Goal: Task Accomplishment & Management: Manage account settings

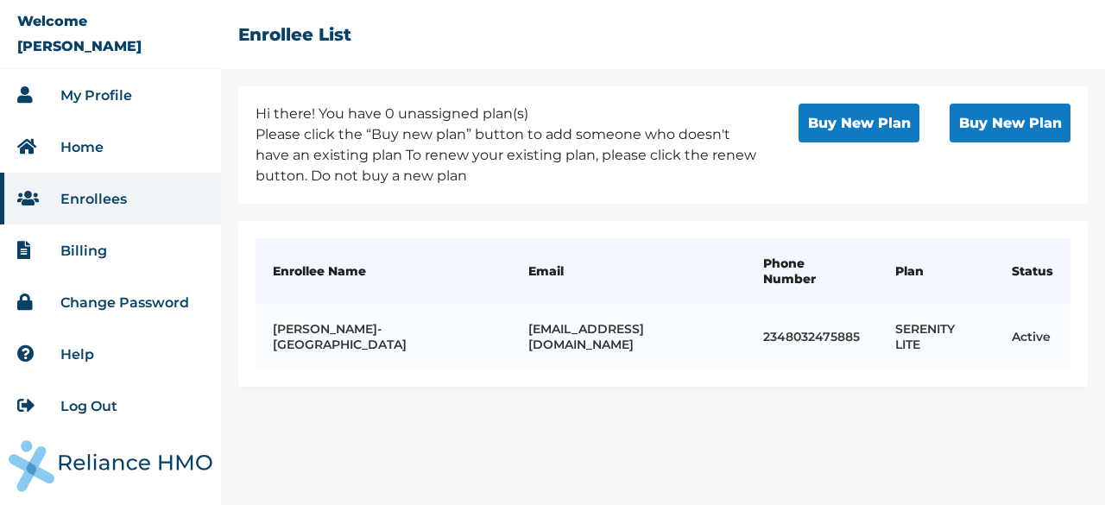
click at [867, 115] on button "Buy New Plan" at bounding box center [858, 123] width 121 height 39
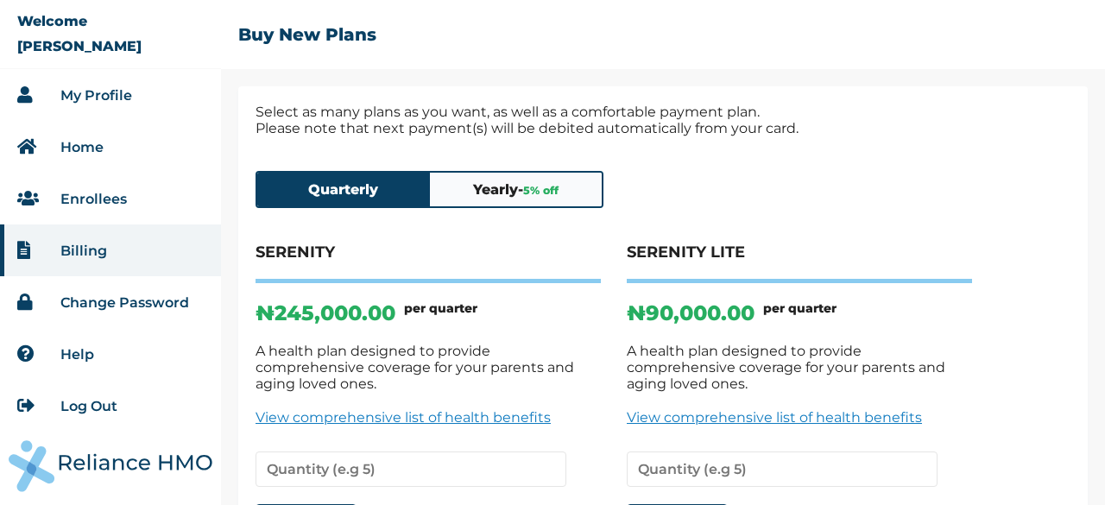
click at [116, 92] on link "My Profile" at bounding box center [96, 95] width 72 height 16
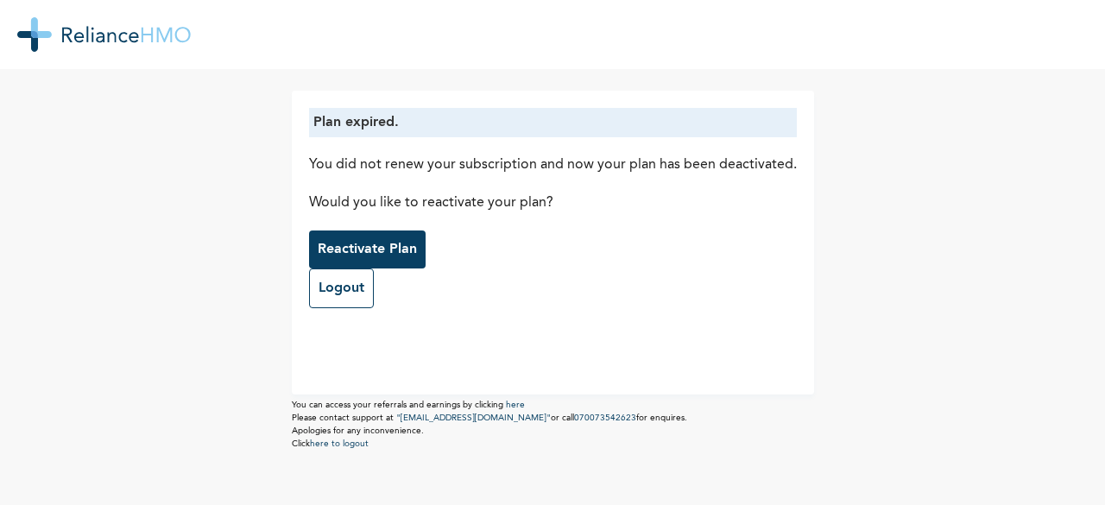
click at [395, 247] on p "Reactivate Plan" at bounding box center [367, 249] width 99 height 21
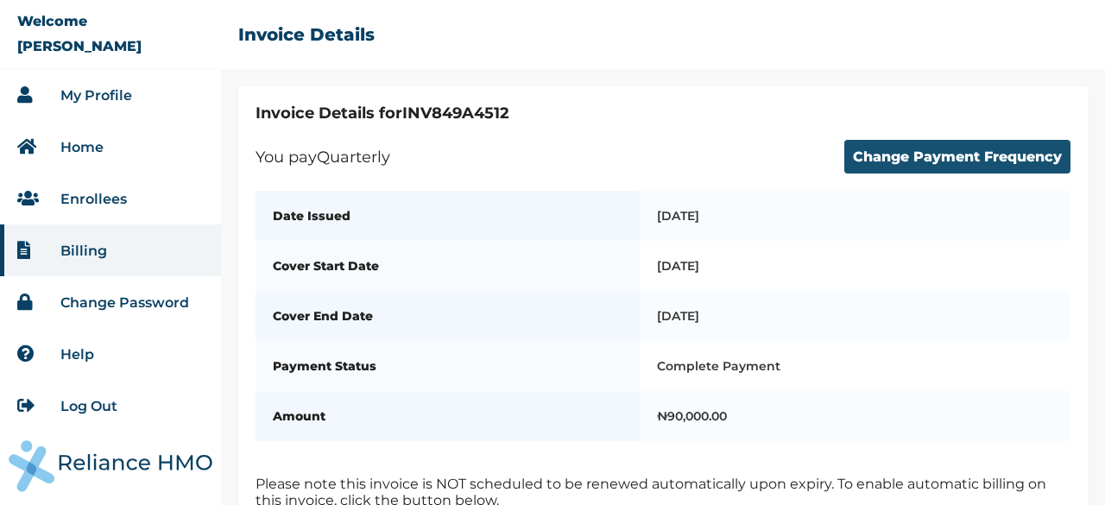
click at [932, 163] on button "Change Payment Frequency" at bounding box center [957, 157] width 226 height 34
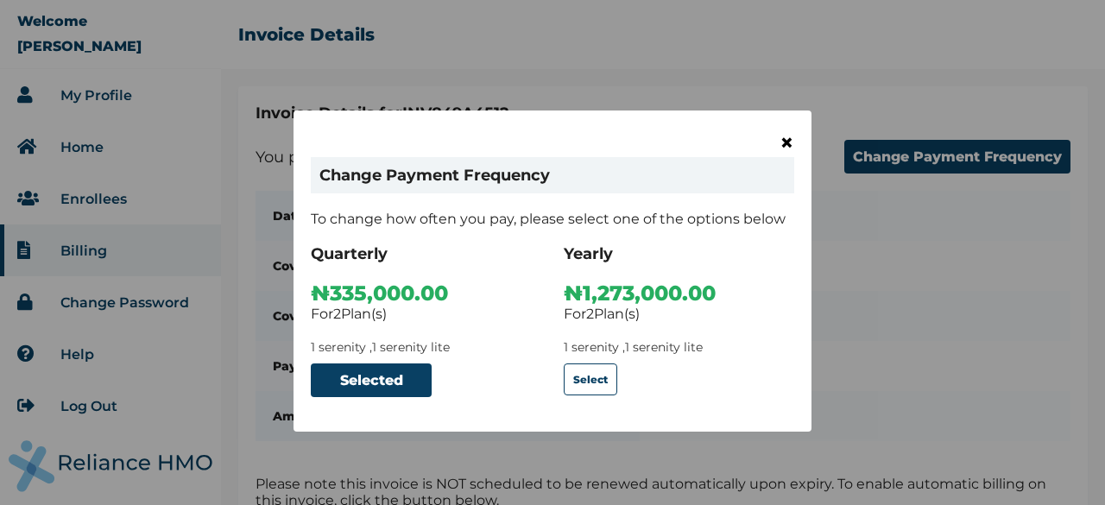
click at [779, 148] on span "×" at bounding box center [786, 142] width 15 height 29
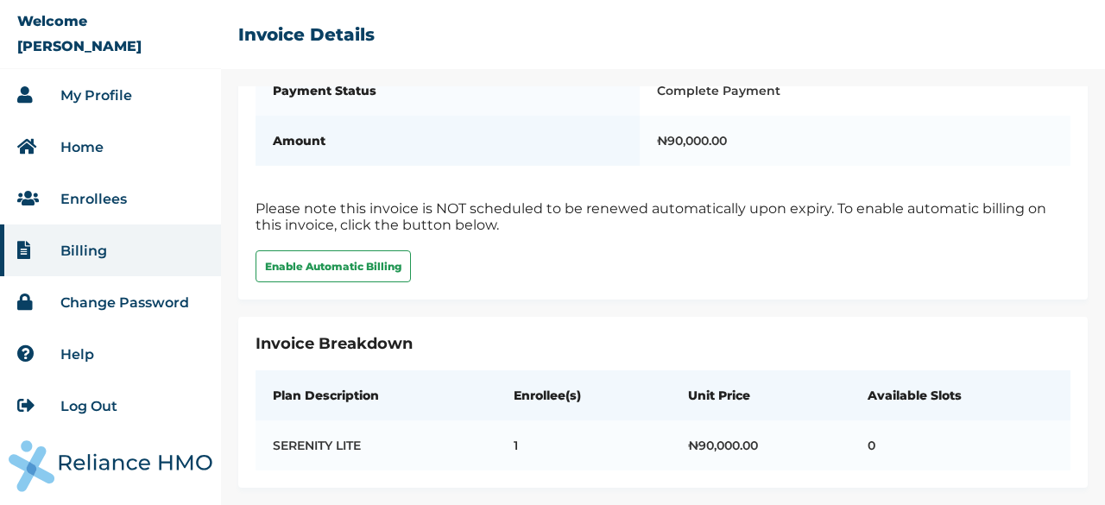
scroll to position [294, 0]
click at [383, 250] on button "Enable Automatic Billing" at bounding box center [333, 266] width 155 height 32
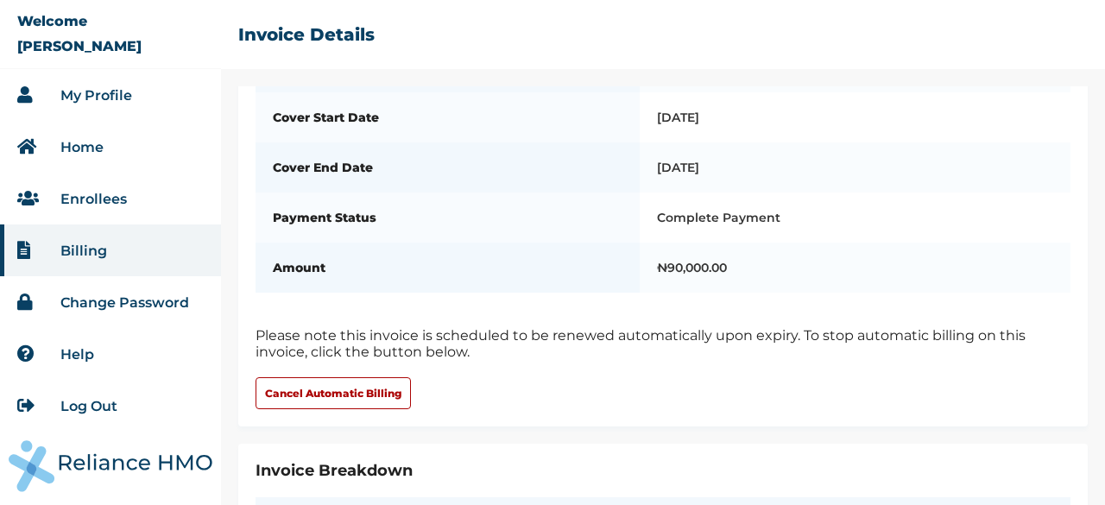
scroll to position [294, 0]
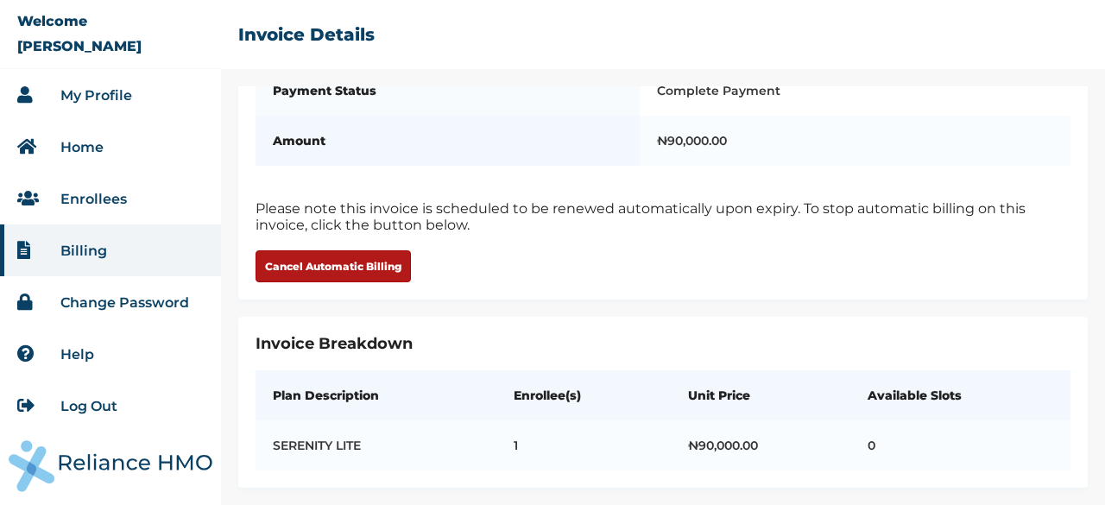
click at [373, 250] on button "Cancel Automatic Billing" at bounding box center [333, 266] width 155 height 32
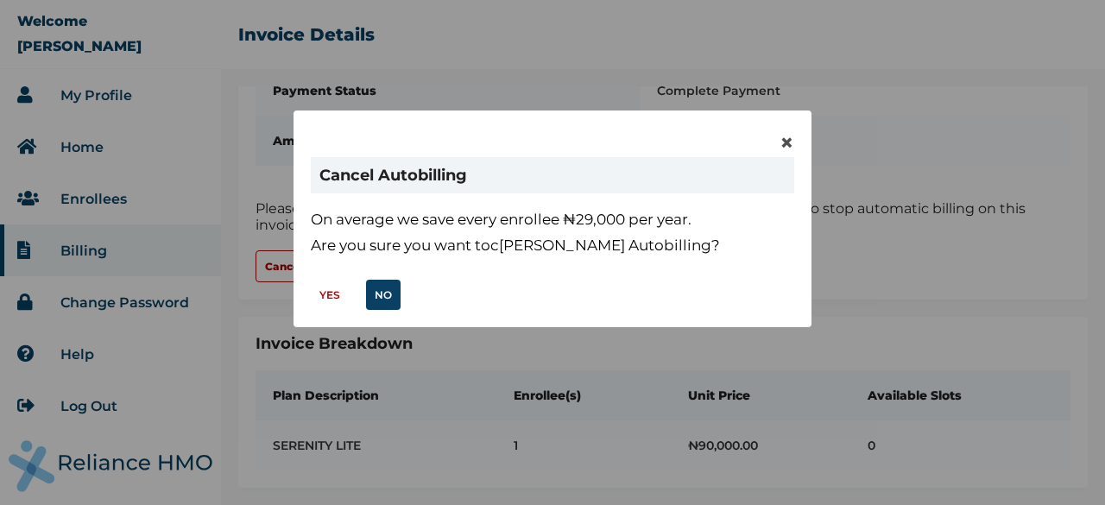
click at [337, 290] on button "YES" at bounding box center [330, 295] width 38 height 30
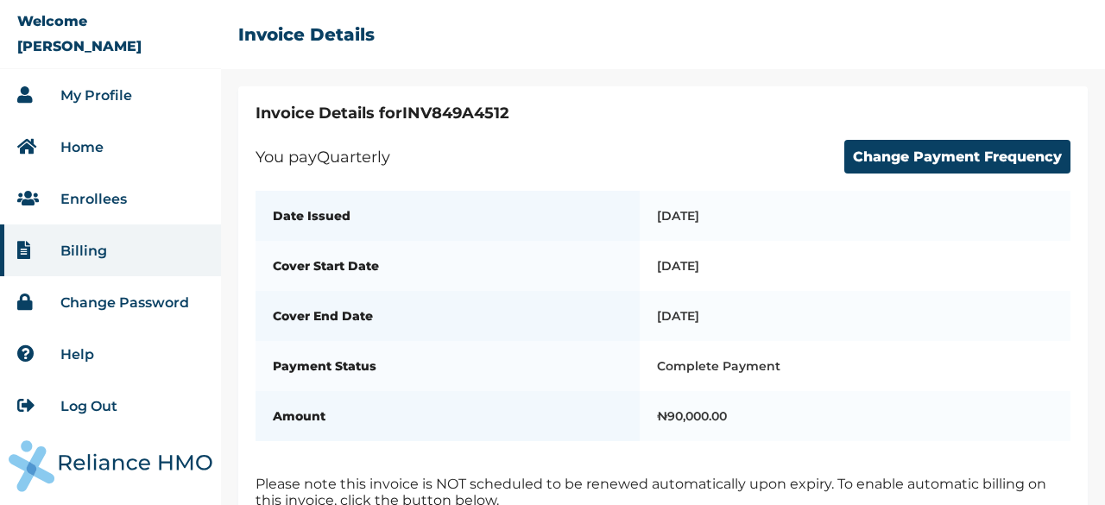
click at [102, 189] on li "Enrollees" at bounding box center [110, 199] width 221 height 52
click at [101, 196] on link "Enrollees" at bounding box center [93, 199] width 66 height 16
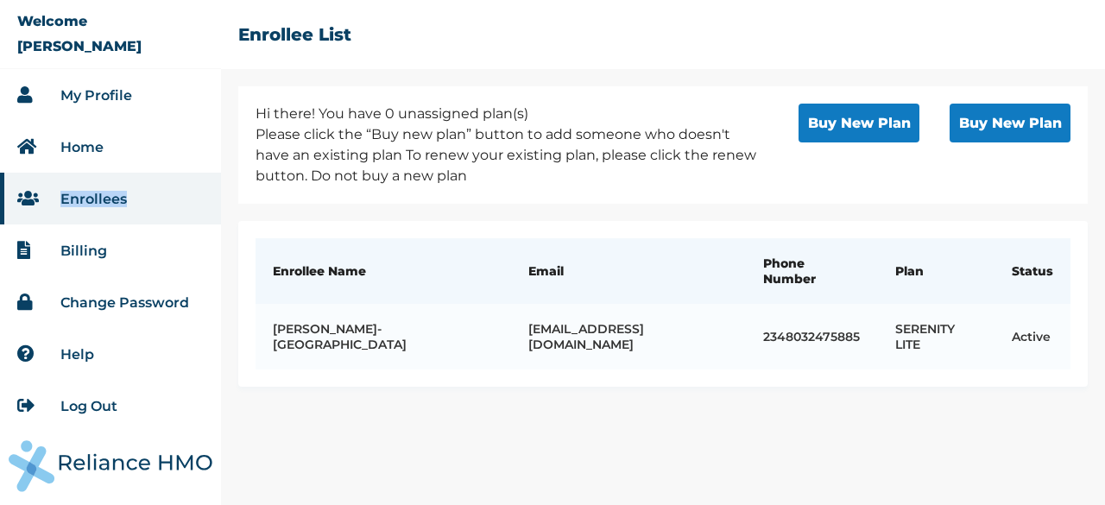
click at [81, 201] on link "Enrollees" at bounding box center [93, 199] width 66 height 16
click at [85, 251] on link "Billing" at bounding box center [83, 251] width 47 height 16
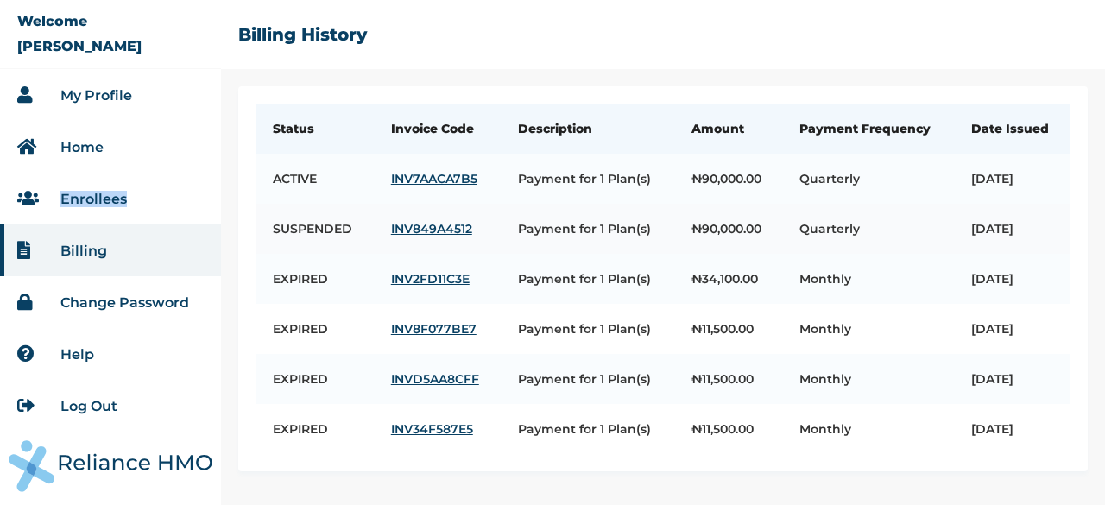
click at [427, 237] on link "INV849A4512" at bounding box center [437, 229] width 92 height 16
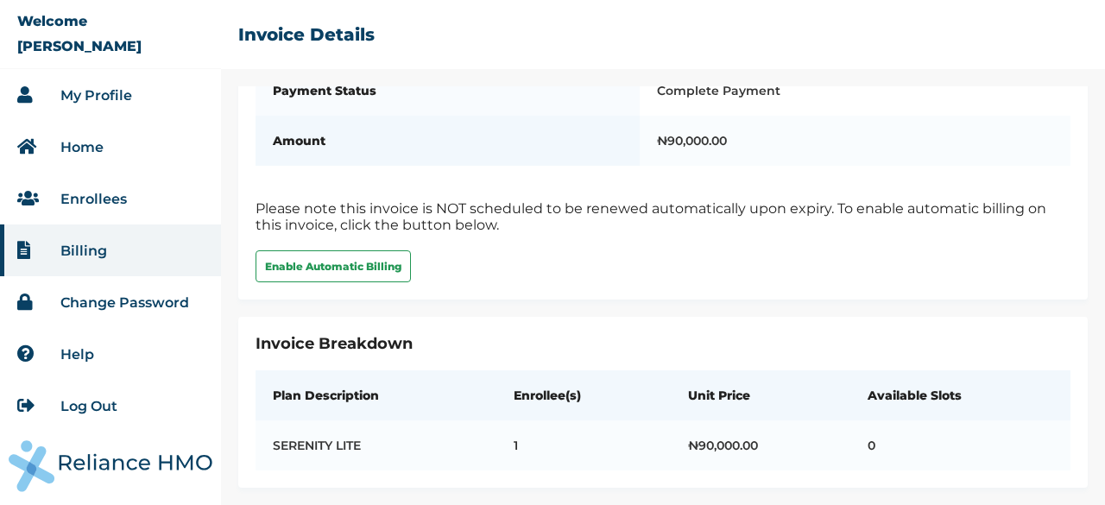
scroll to position [294, 0]
click at [917, 438] on td "0" at bounding box center [960, 445] width 220 height 50
click at [1086, 375] on div "Invoice Details for INV849A4512 You pay Quarterly Change Payment Frequency Date…" at bounding box center [663, 295] width 884 height 419
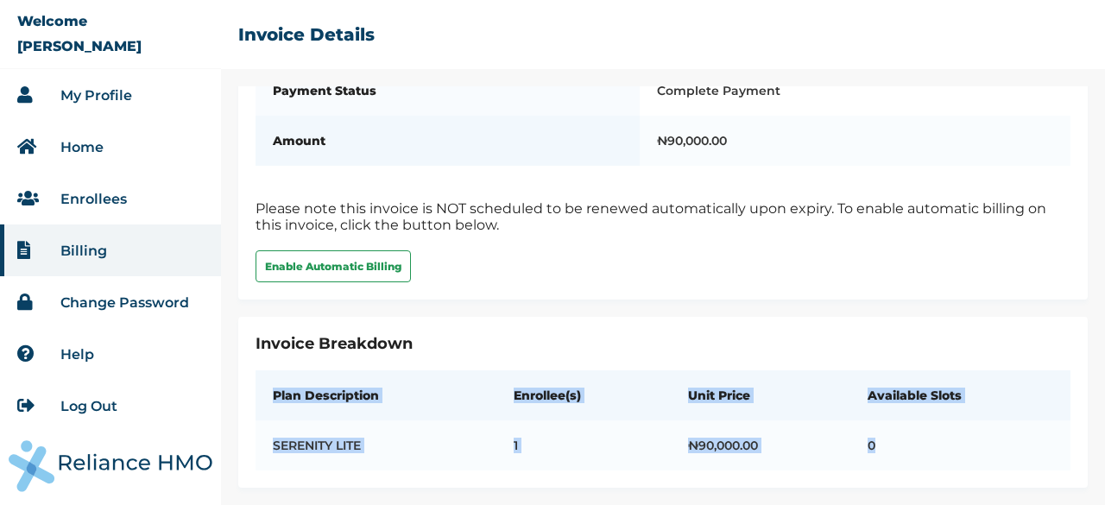
drag, startPoint x: 1086, startPoint y: 375, endPoint x: 685, endPoint y: 312, distance: 405.4
click at [685, 312] on div "Invoice Details for INV849A4512 You pay Quarterly Change Payment Frequency Date…" at bounding box center [663, 295] width 884 height 419
click at [118, 98] on link "My Profile" at bounding box center [96, 95] width 72 height 16
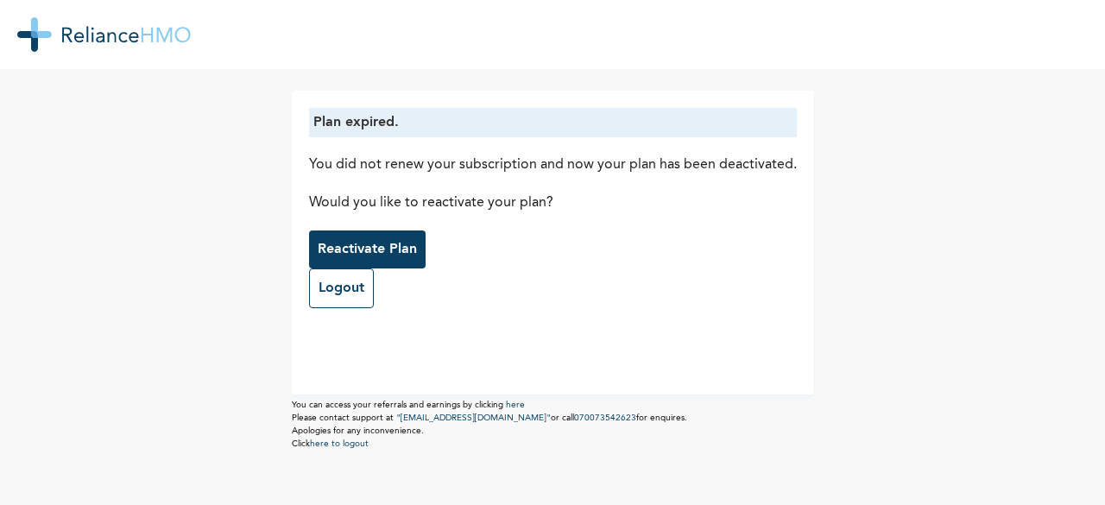
click at [342, 250] on p "Reactivate Plan" at bounding box center [367, 249] width 99 height 21
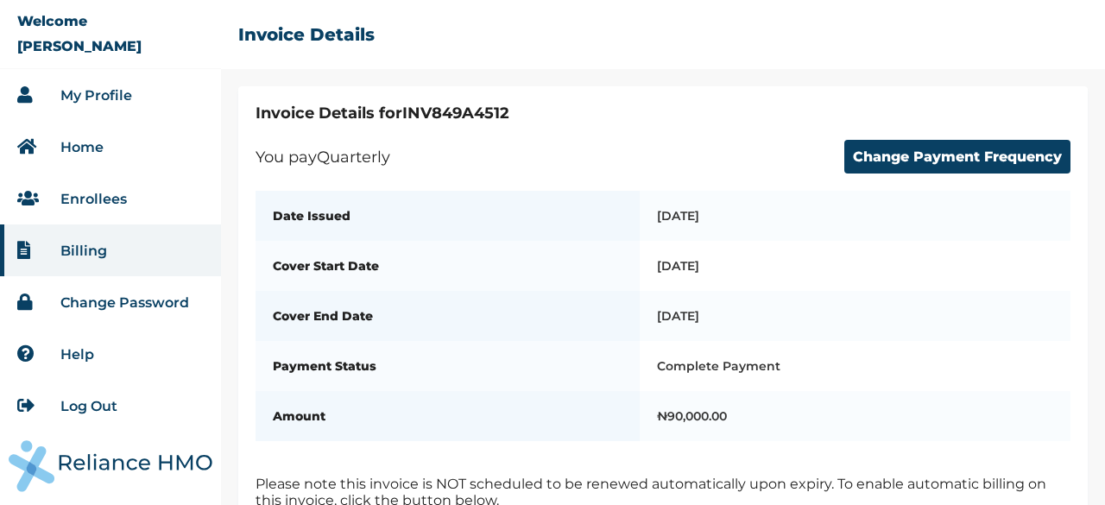
click at [292, 119] on h2 "Invoice Details for INV849A4512" at bounding box center [663, 113] width 815 height 19
click at [305, 119] on h2 "Invoice Details for INV849A4512" at bounding box center [663, 113] width 815 height 19
click at [223, 113] on div "Invoice Details for INV849A4512 You pay Quarterly Change Payment Frequency Date…" at bounding box center [663, 295] width 884 height 419
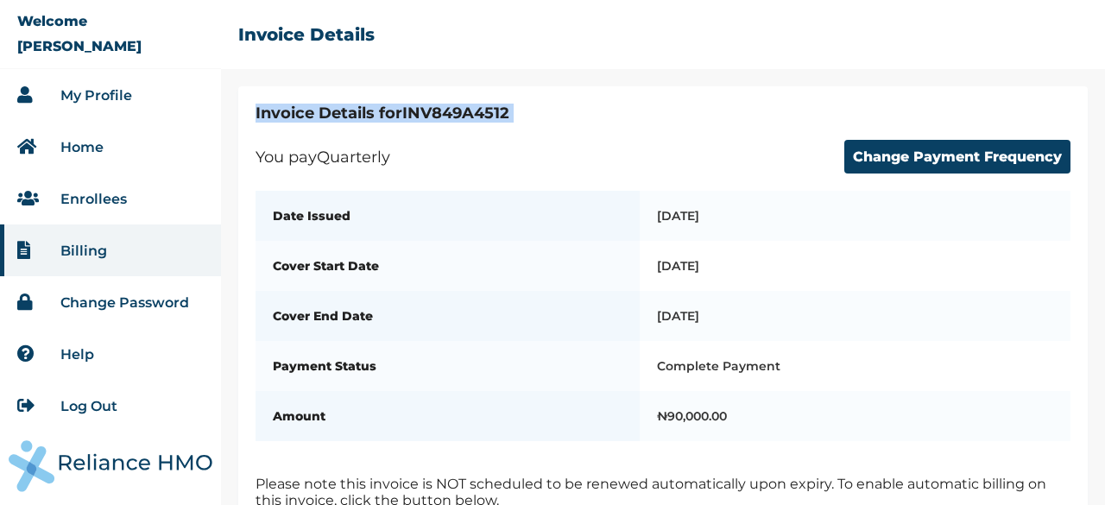
click at [223, 113] on div "Invoice Details for INV849A4512 You pay Quarterly Change Payment Frequency Date…" at bounding box center [663, 295] width 884 height 419
